Goal: Task Accomplishment & Management: Use online tool/utility

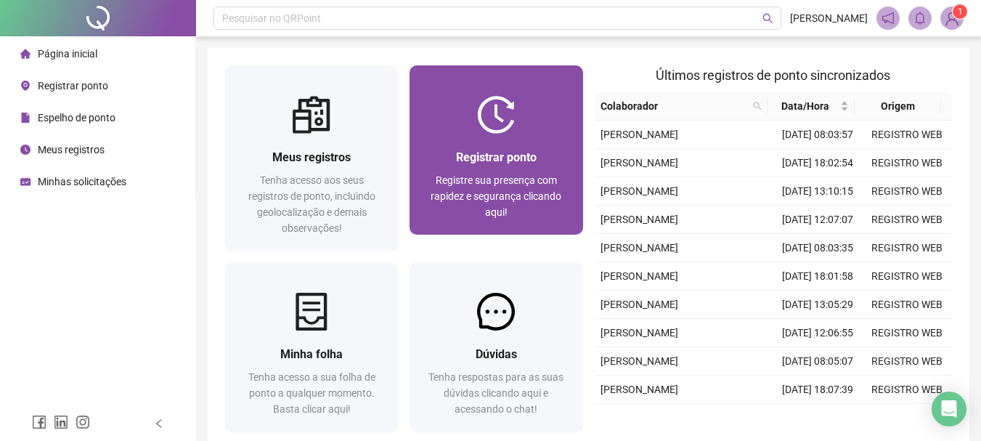
click at [471, 144] on div "Registrar ponto Registre sua presença com rapidez e segurança clicando aqui!" at bounding box center [496, 184] width 173 height 101
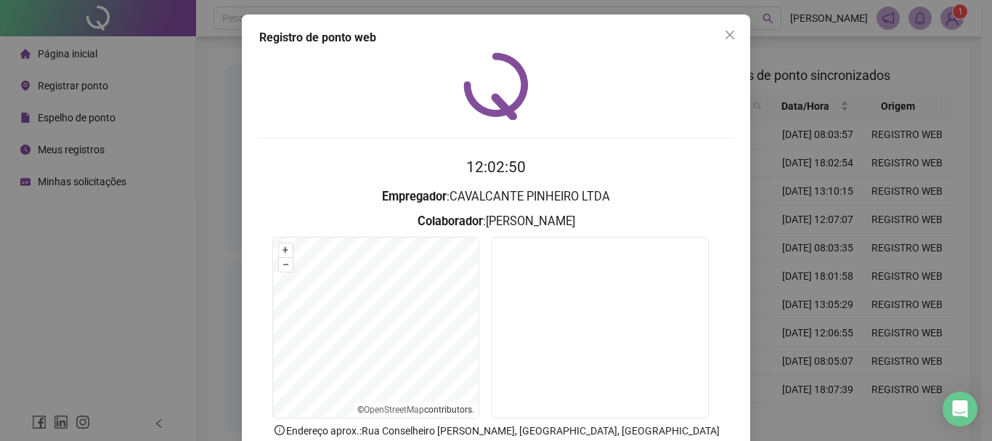
scroll to position [73, 0]
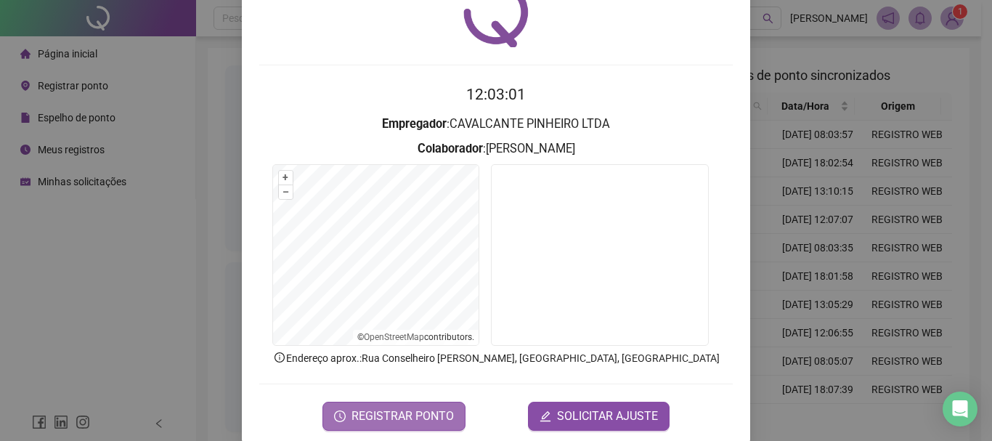
click at [365, 420] on span "REGISTRAR PONTO" at bounding box center [402, 415] width 102 height 17
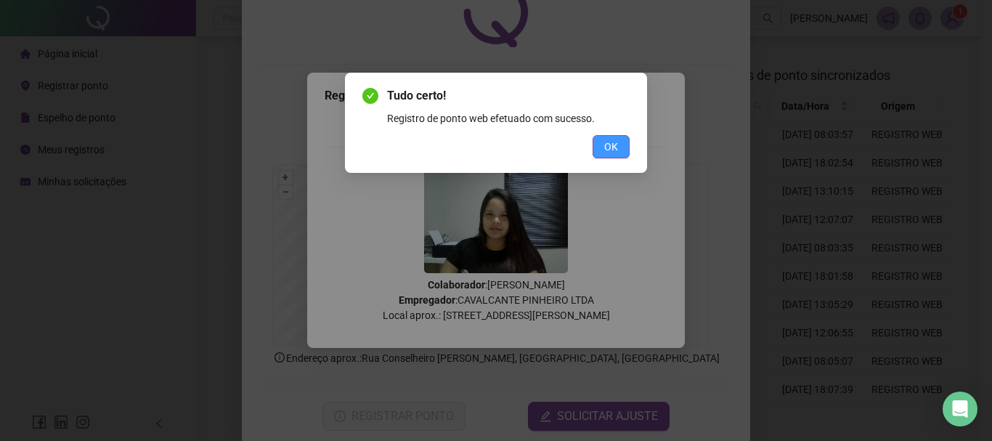
click at [597, 152] on button "OK" at bounding box center [611, 146] width 37 height 23
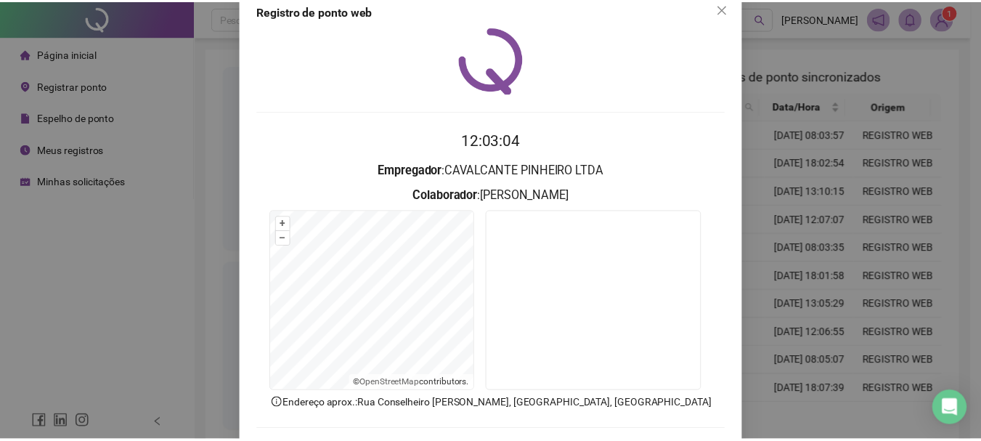
scroll to position [0, 0]
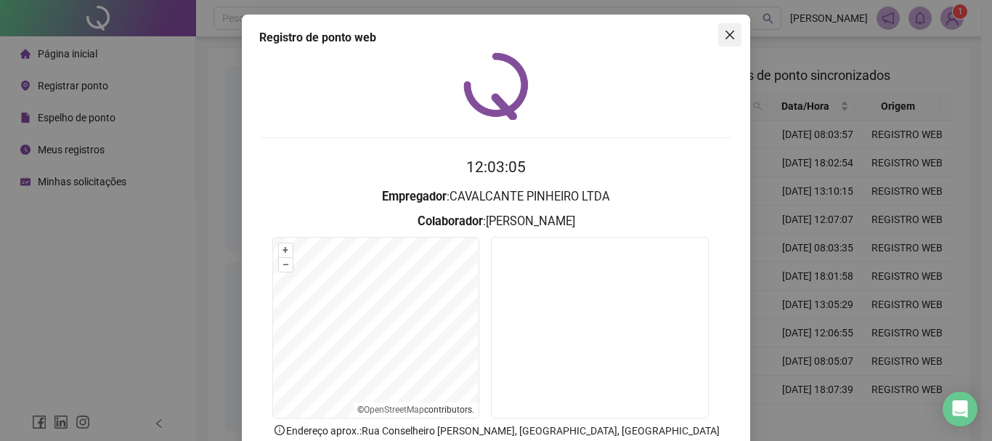
click at [730, 40] on icon "close" at bounding box center [730, 35] width 12 height 12
